Goal: Information Seeking & Learning: Learn about a topic

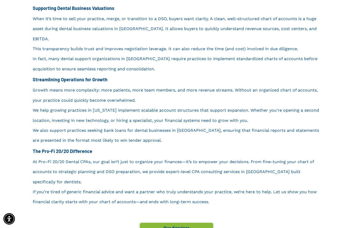
scroll to position [550, 0]
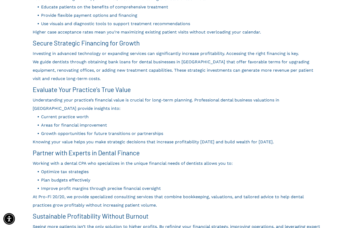
scroll to position [393, 0]
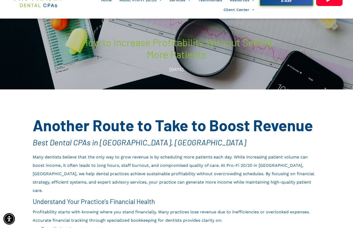
scroll to position [26, 0]
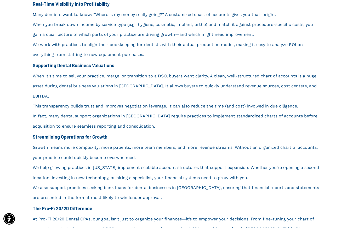
scroll to position [550, 0]
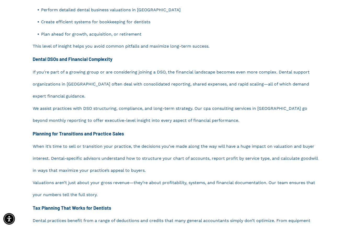
scroll to position [419, 0]
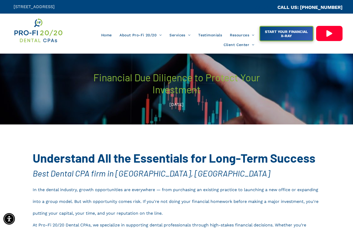
drag, startPoint x: 0, startPoint y: 0, endPoint x: 143, endPoint y: 131, distance: 193.9
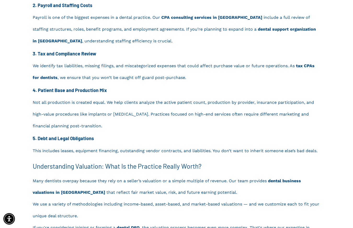
scroll to position [576, 0]
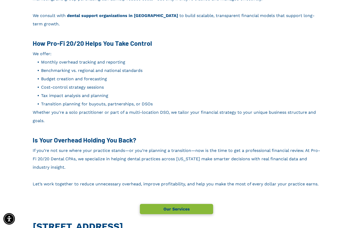
scroll to position [680, 0]
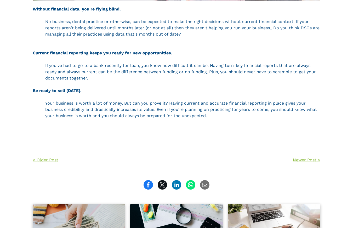
scroll to position [209, 0]
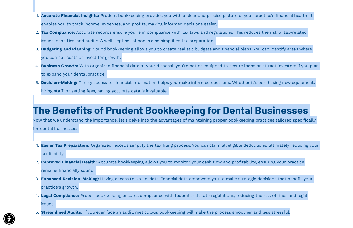
scroll to position [246, 0]
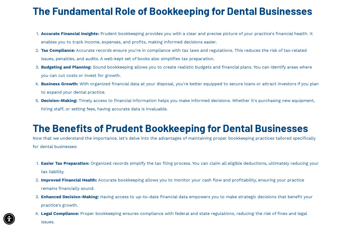
click at [29, 31] on div "Top Dental CPAs in Georgia | Bookkeeping Importance for Dentists Whether you're…" at bounding box center [177, 172] width 314 height 567
drag, startPoint x: 28, startPoint y: 31, endPoint x: 169, endPoint y: 51, distance: 141.9
click at [169, 51] on span "Accurate records ensure you're in compliance with tax laws and regulations. Thi…" at bounding box center [174, 54] width 266 height 13
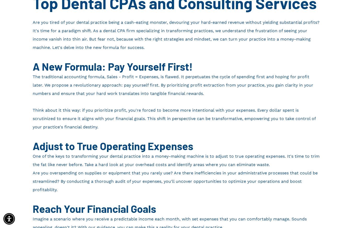
scroll to position [157, 0]
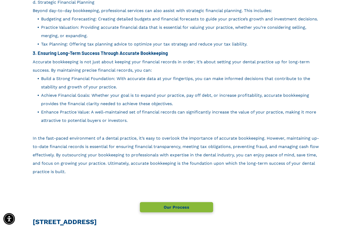
scroll to position [733, 0]
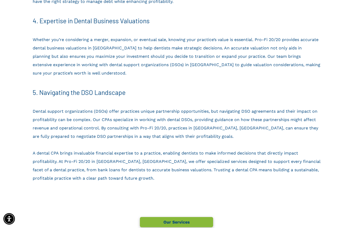
scroll to position [497, 0]
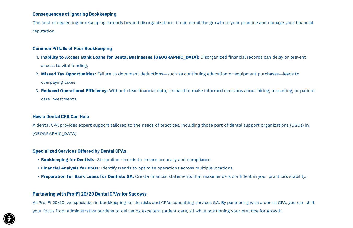
scroll to position [288, 0]
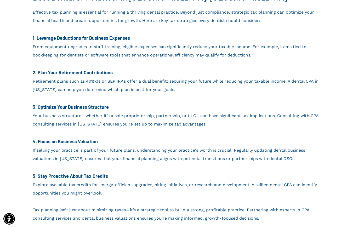
scroll to position [236, 0]
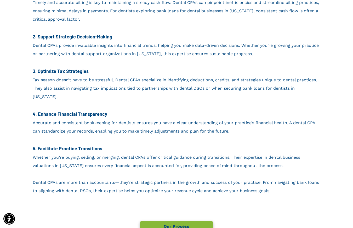
scroll to position [209, 0]
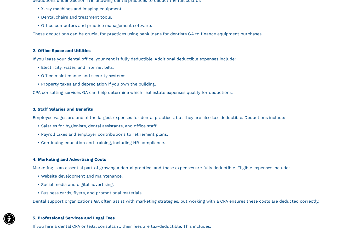
scroll to position [314, 0]
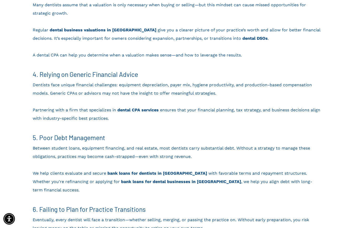
scroll to position [419, 0]
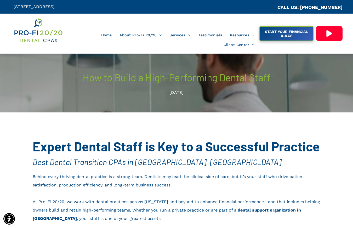
drag, startPoint x: 261, startPoint y: 111, endPoint x: 163, endPoint y: 122, distance: 99.0
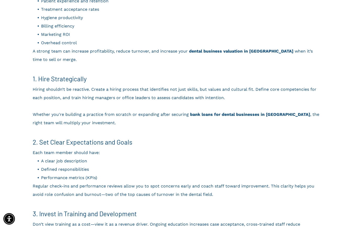
scroll to position [314, 0]
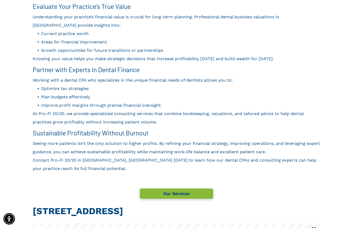
scroll to position [523, 0]
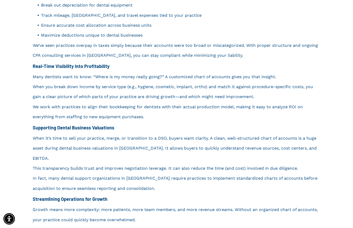
scroll to position [445, 0]
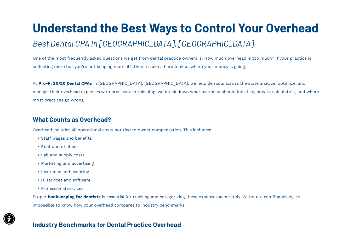
scroll to position [157, 0]
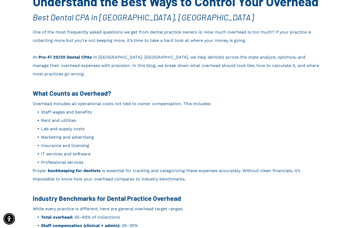
click at [36, 89] on strong "What Counts as Overhead?" at bounding box center [72, 93] width 79 height 8
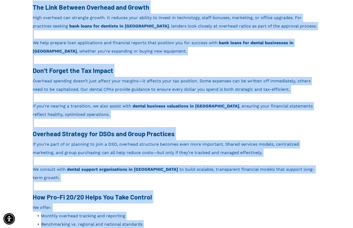
scroll to position [526, 0]
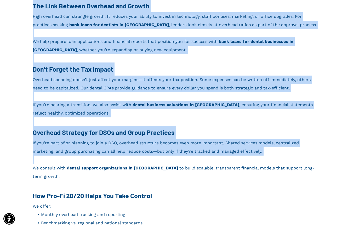
drag, startPoint x: 35, startPoint y: 84, endPoint x: 310, endPoint y: 150, distance: 282.7
click at [310, 150] on div "One of the most frequently asked questions we get from dental practice owners i…" at bounding box center [177, 6] width 288 height 696
click at [240, 140] on p "If you're part of or planning to join a DSO, overhead structure becomes even mo…" at bounding box center [177, 147] width 288 height 17
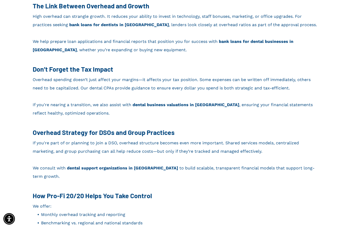
drag, startPoint x: 240, startPoint y: 140, endPoint x: 263, endPoint y: 150, distance: 24.4
click at [263, 156] on p at bounding box center [177, 160] width 288 height 8
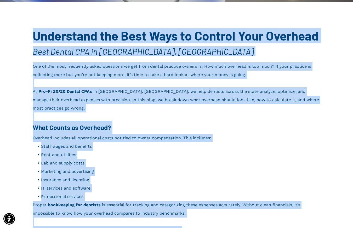
scroll to position [82, 0]
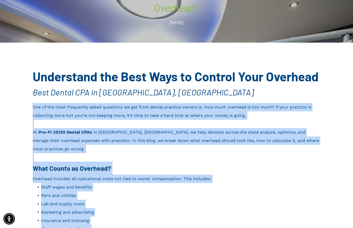
drag, startPoint x: 266, startPoint y: 144, endPoint x: 24, endPoint y: 111, distance: 244.1
copy div "One of the most frequently asked questions we get from dental practice owners i…"
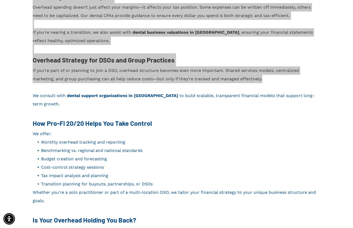
scroll to position [605, 0]
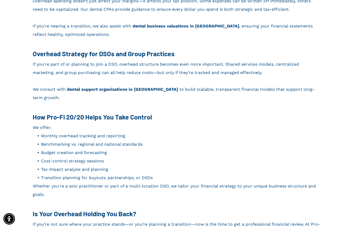
click at [143, 175] on span "Transition planning for buyouts, partnerships, or DSOs" at bounding box center [97, 177] width 112 height 5
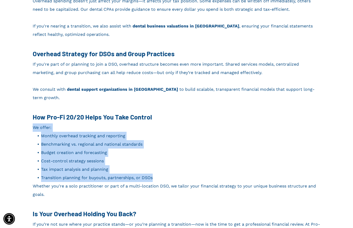
drag, startPoint x: 160, startPoint y: 159, endPoint x: 28, endPoint y: 113, distance: 140.2
copy div "We offer: Monthly overhead tracking and reporting Benchmarking vs. regional and…"
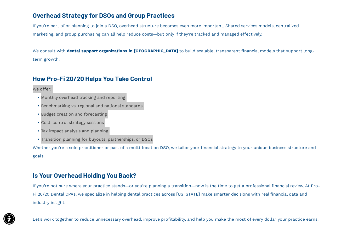
scroll to position [710, 0]
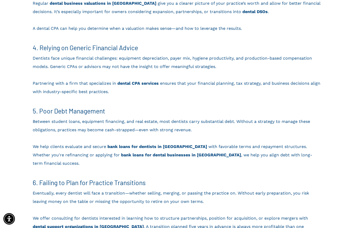
scroll to position [445, 0]
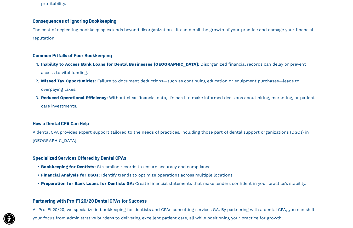
scroll to position [288, 0]
